Goal: Information Seeking & Learning: Learn about a topic

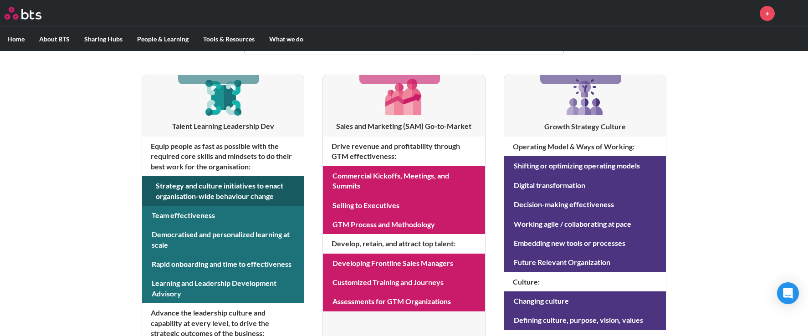
scroll to position [156, 0]
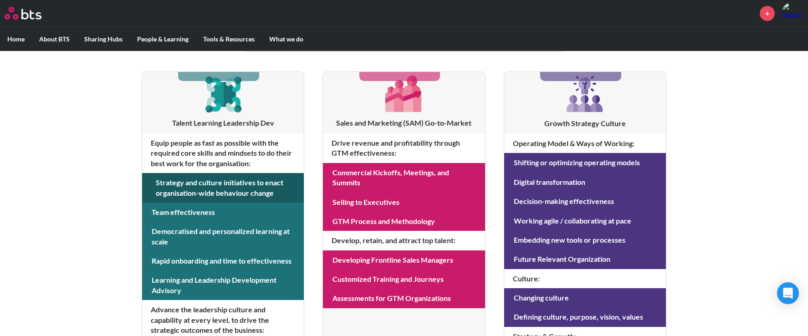
click at [262, 190] on link at bounding box center [223, 188] width 162 height 30
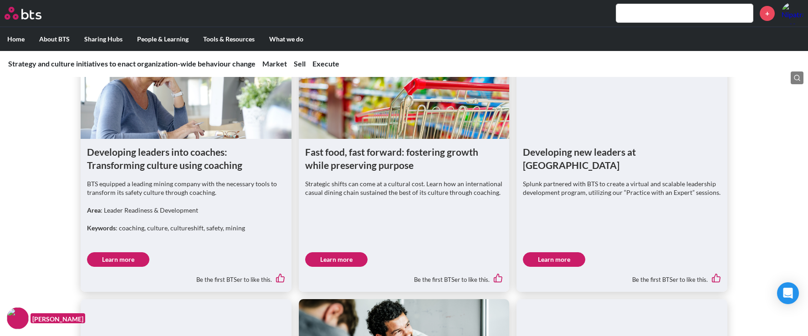
scroll to position [1135, 0]
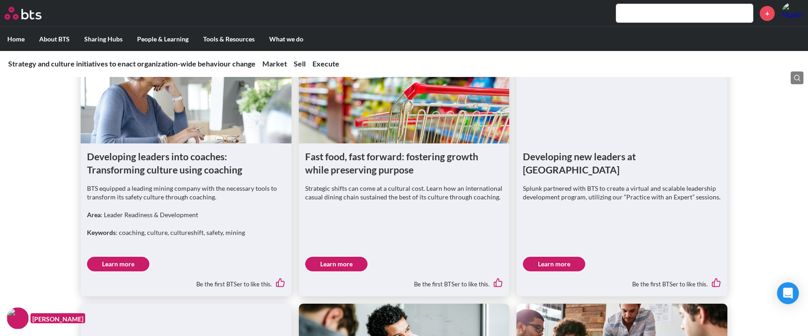
click at [125, 262] on link "Learn more" at bounding box center [118, 264] width 62 height 15
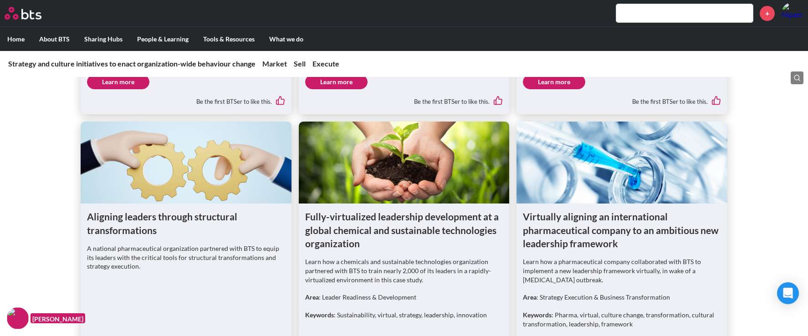
scroll to position [790, 0]
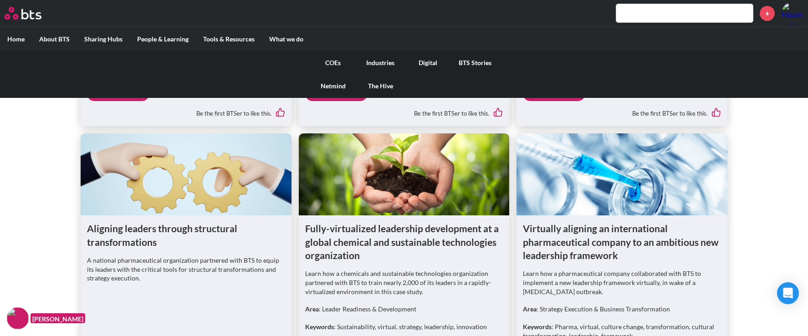
click at [333, 60] on link "COEs" at bounding box center [332, 63] width 47 height 24
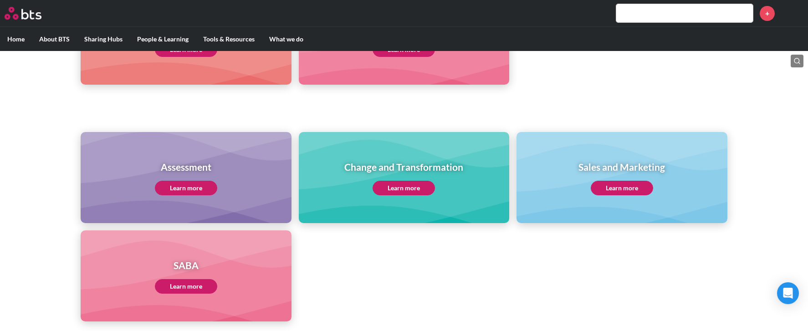
scroll to position [349, 0]
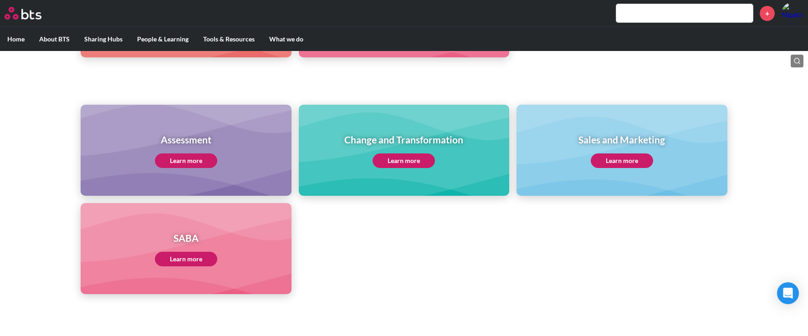
click at [409, 159] on link "Learn more" at bounding box center [404, 160] width 62 height 15
